Goal: Task Accomplishment & Management: Use online tool/utility

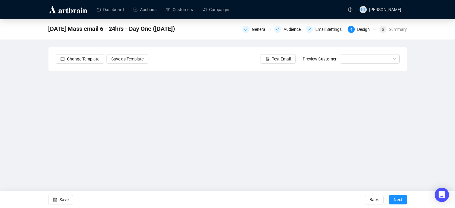
scroll to position [8, 0]
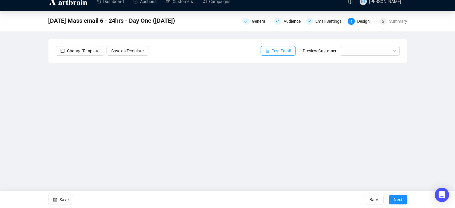
click at [282, 51] on span "Test Email" at bounding box center [281, 51] width 19 height 7
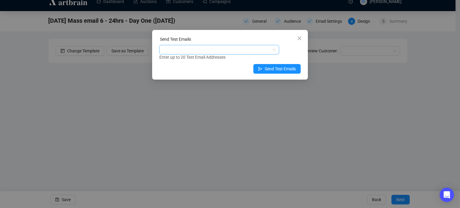
click at [211, 46] on div at bounding box center [215, 49] width 111 height 8
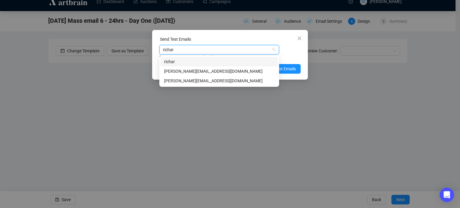
type input "[PERSON_NAME]"
click at [206, 80] on div "[PERSON_NAME][EMAIL_ADDRESS][DOMAIN_NAME]" at bounding box center [219, 80] width 110 height 7
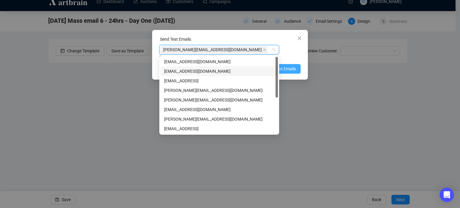
click at [298, 70] on button "Send Test Emails" at bounding box center [276, 69] width 47 height 10
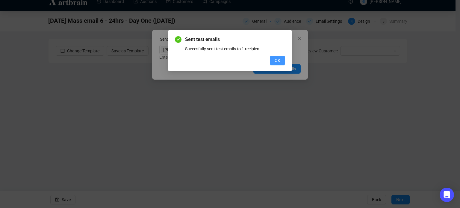
click at [280, 60] on span "OK" at bounding box center [277, 60] width 6 height 7
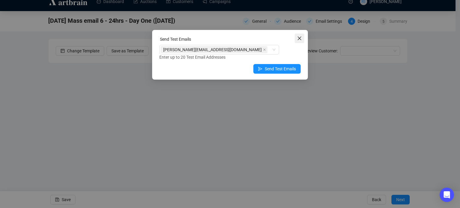
click at [300, 37] on icon "close" at bounding box center [299, 38] width 5 height 5
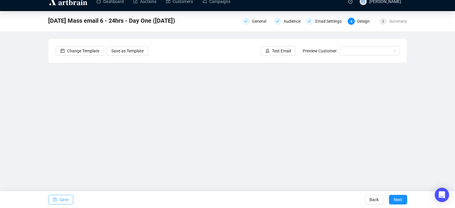
click at [63, 201] on span "Save" at bounding box center [64, 199] width 9 height 17
click at [276, 53] on span "Test Email" at bounding box center [281, 51] width 19 height 7
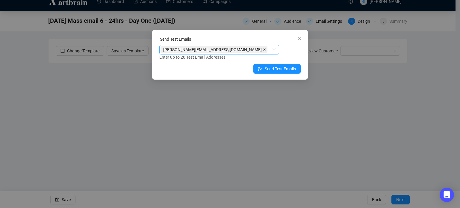
click at [263, 50] on icon "close" at bounding box center [264, 49] width 3 height 3
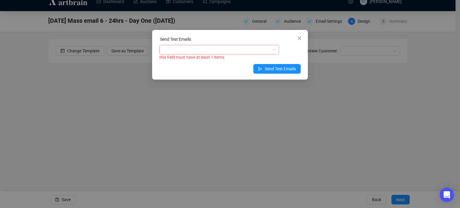
click at [192, 46] on div at bounding box center [215, 49] width 111 height 8
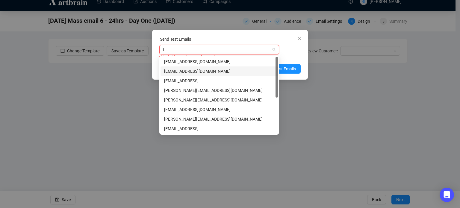
type input "fr"
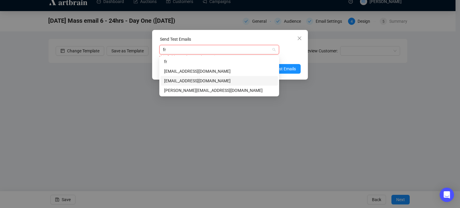
click at [200, 82] on div "[EMAIL_ADDRESS][DOMAIN_NAME]" at bounding box center [219, 80] width 110 height 7
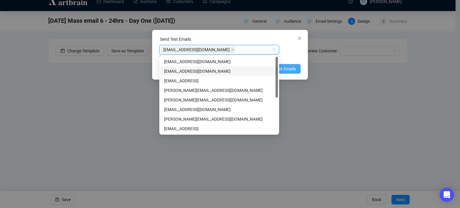
click at [291, 68] on span "Send Test Emails" at bounding box center [279, 69] width 31 height 7
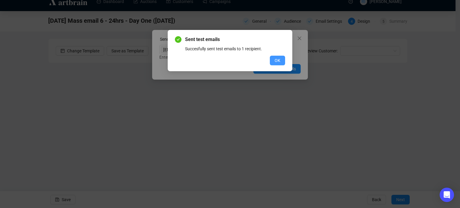
click at [273, 60] on button "OK" at bounding box center [277, 61] width 15 height 10
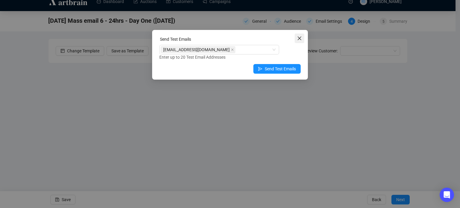
click at [302, 37] on span "Close" at bounding box center [299, 38] width 10 height 5
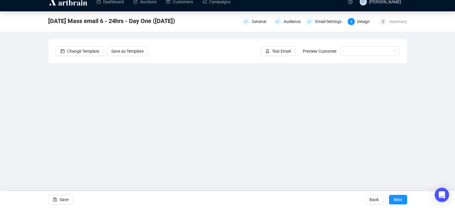
scroll to position [0, 0]
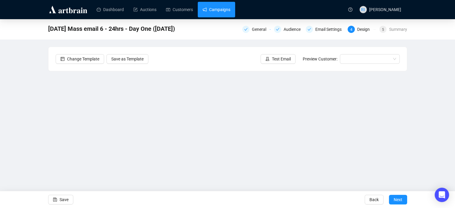
click at [213, 10] on link "Campaigns" at bounding box center [217, 10] width 28 height 16
